Goal: Complete application form

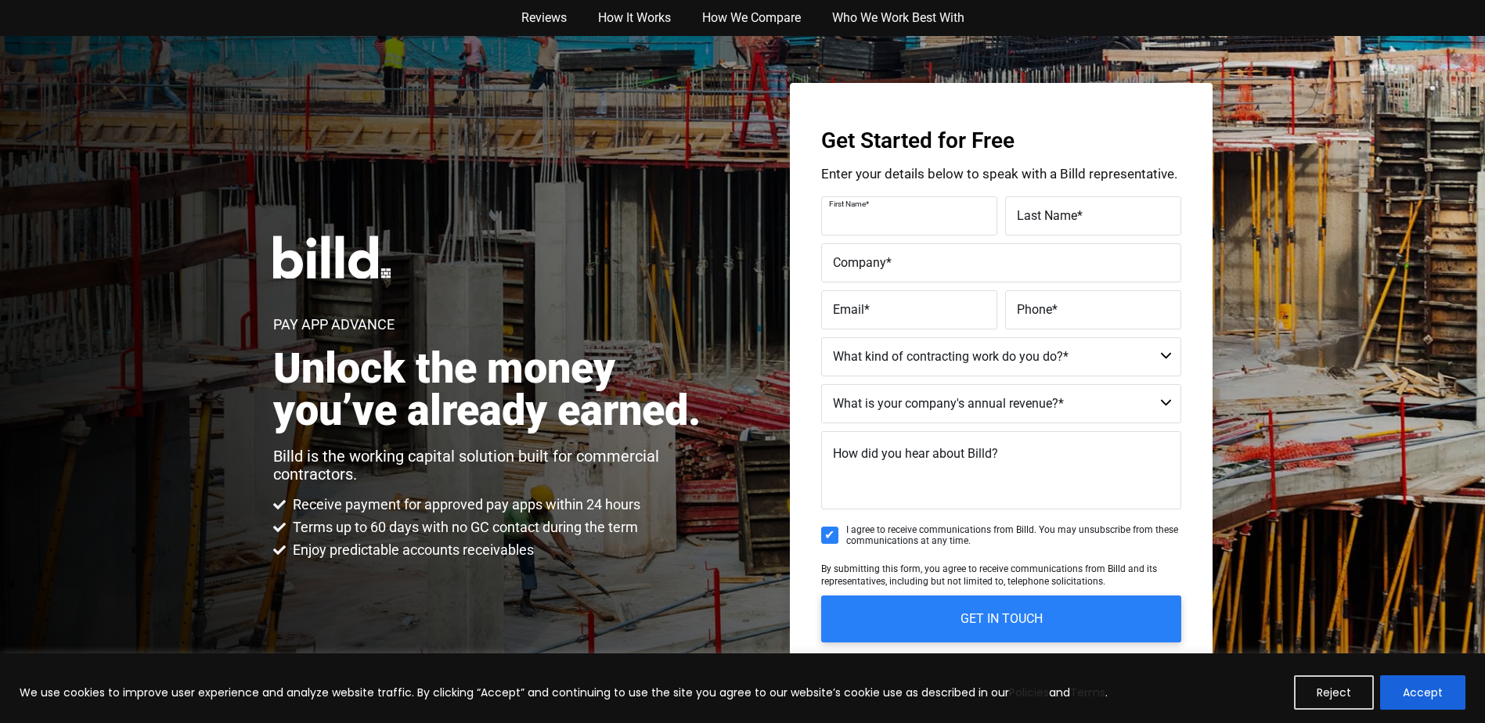
click at [956, 203] on div "First Name *" at bounding box center [911, 215] width 180 height 39
type input "[PERSON_NAME]"
type input "[EMAIL_ADDRESS][DOMAIN_NAME]"
type input "[PHONE_NUMBER]"
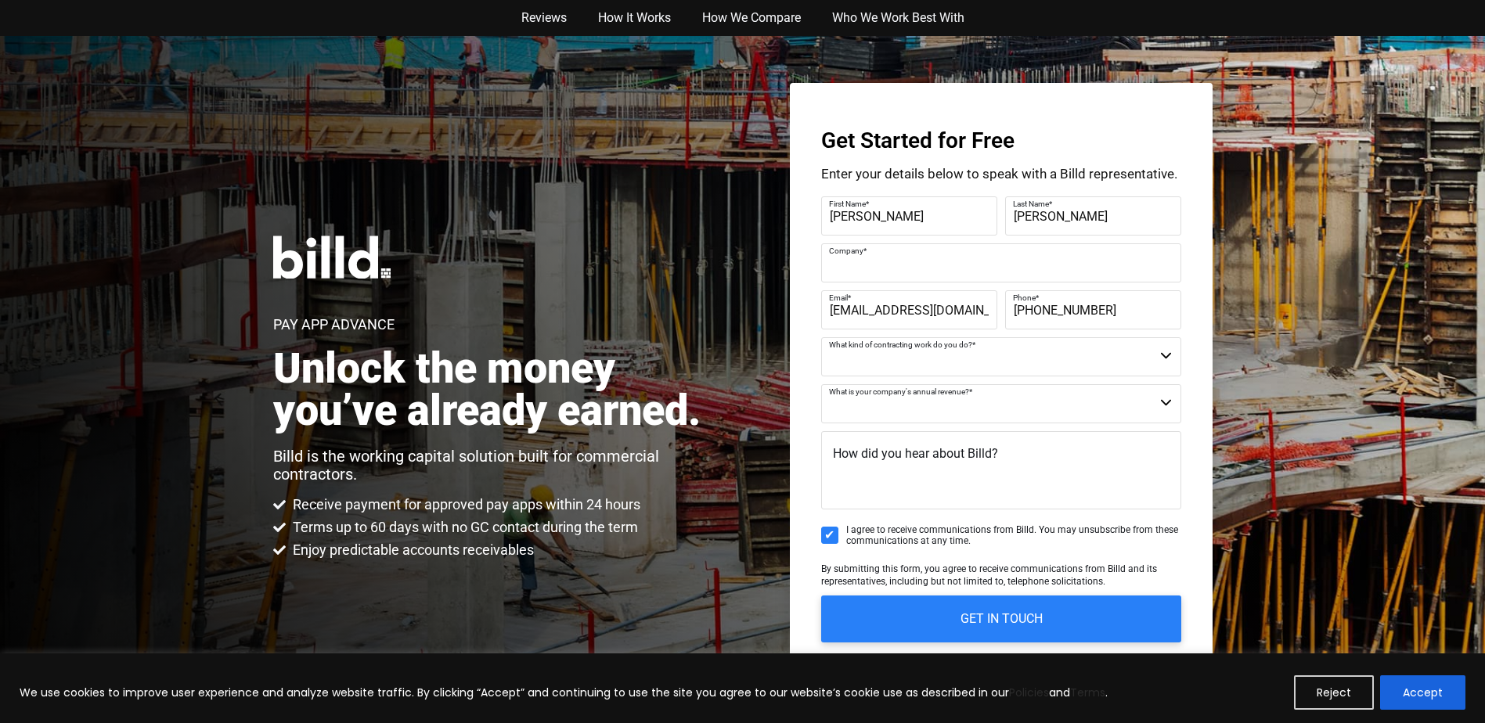
click at [953, 276] on input "Company *" at bounding box center [1001, 262] width 360 height 39
type input "[PERSON_NAME]"
click at [958, 355] on select "Commercial Commercial and Residential Residential Not a Contractor" at bounding box center [1001, 356] width 360 height 39
select select "Not a Contractor"
click at [821, 337] on select "Commercial Commercial and Residential Residential Not a Contractor" at bounding box center [1001, 356] width 360 height 39
